Goal: Go to known website: Go to known website

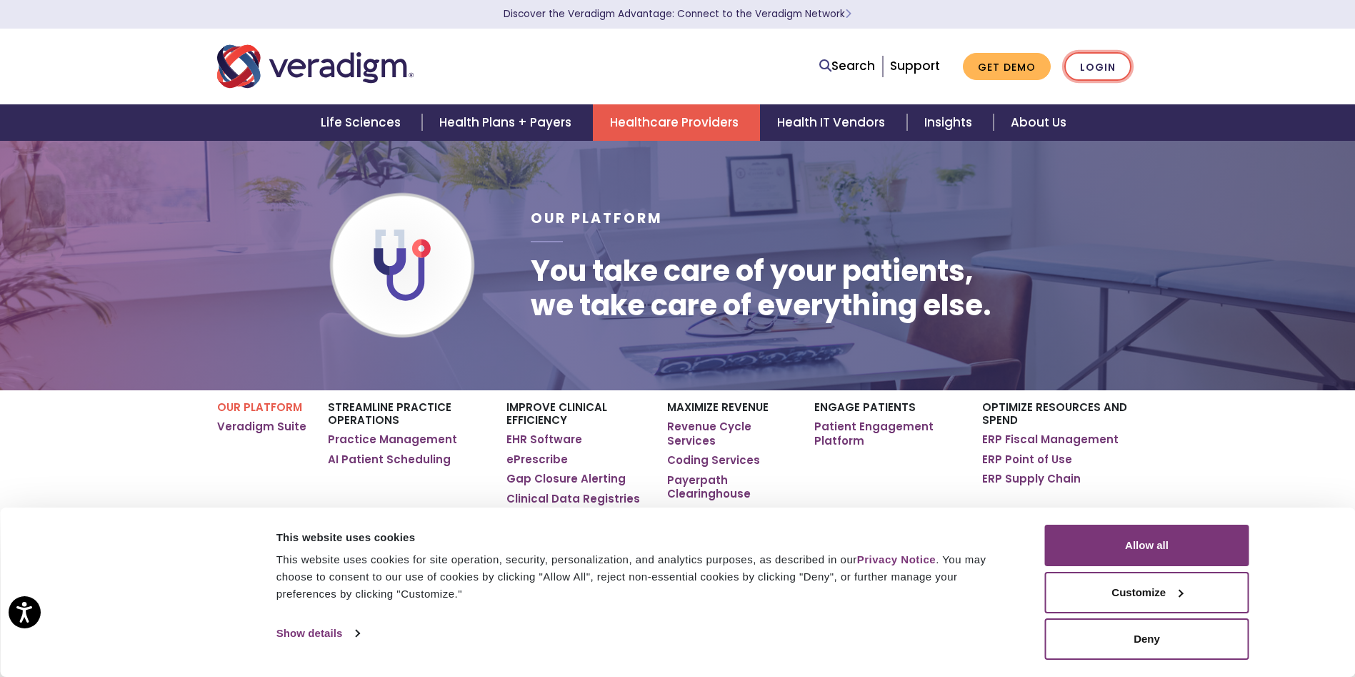
click at [1108, 69] on link "Login" at bounding box center [1098, 66] width 67 height 29
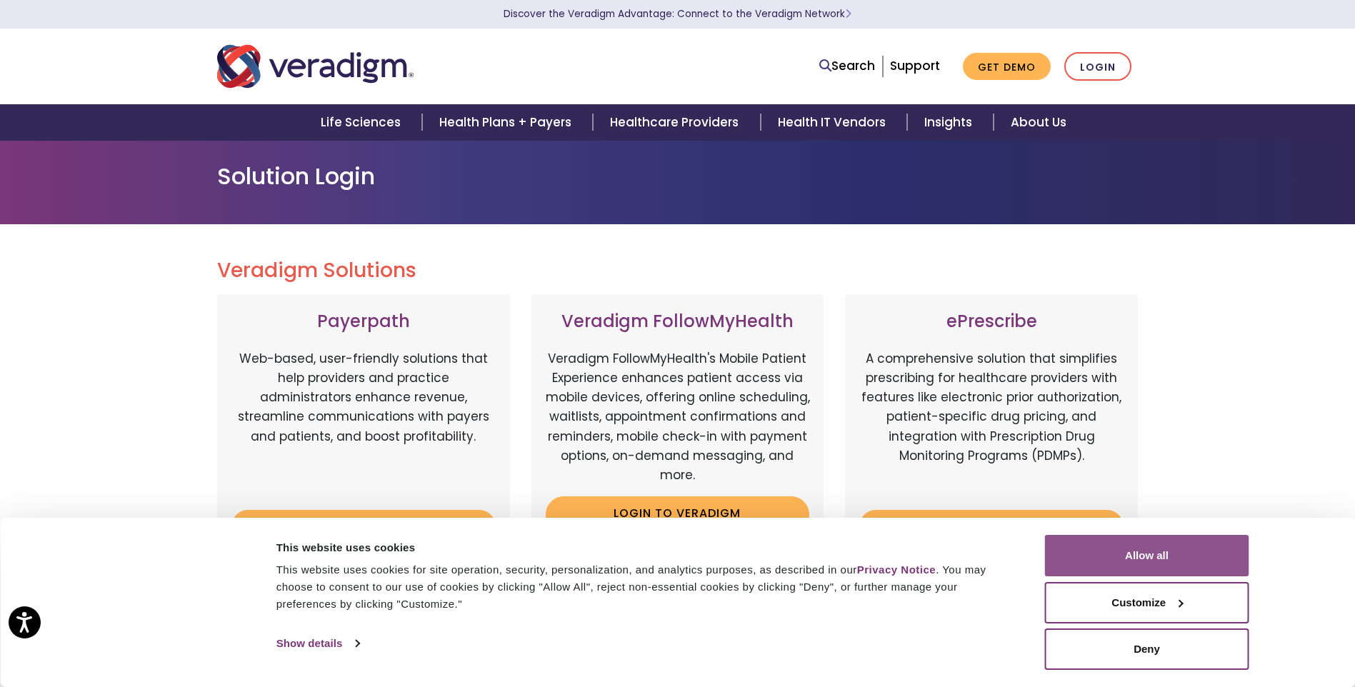
click at [1205, 567] on button "Allow all" at bounding box center [1147, 555] width 204 height 41
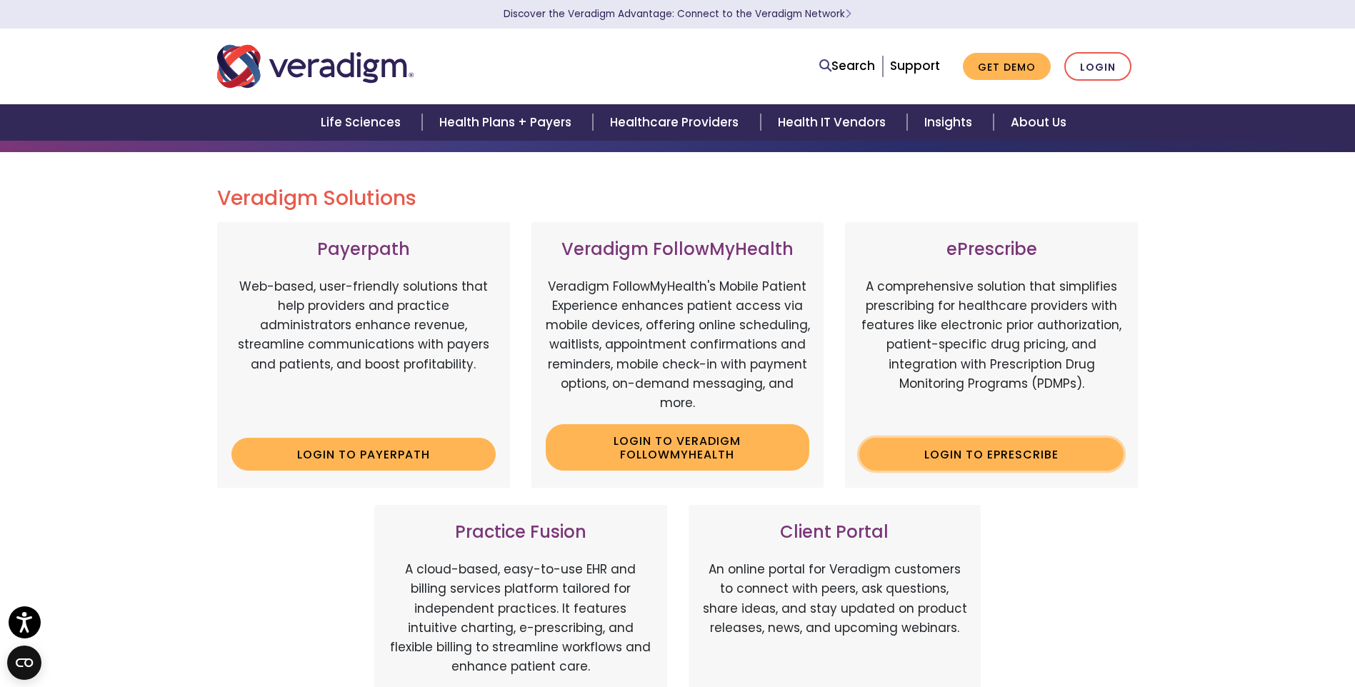
scroll to position [71, 0]
click at [1000, 457] on link "Login to ePrescribe" at bounding box center [992, 455] width 264 height 33
